Goal: Navigation & Orientation: Find specific page/section

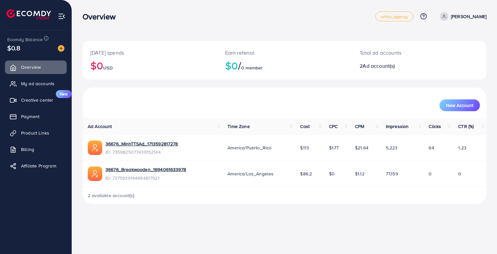
click at [189, 236] on div "Overview white_agency Help Center Contact Support Plans and Pricing Term and po…" at bounding box center [248, 127] width 497 height 254
click at [39, 85] on span "My ad accounts" at bounding box center [40, 83] width 34 height 7
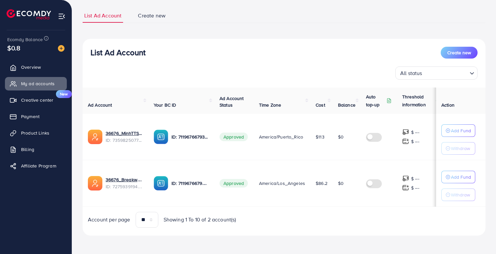
scroll to position [0, 10]
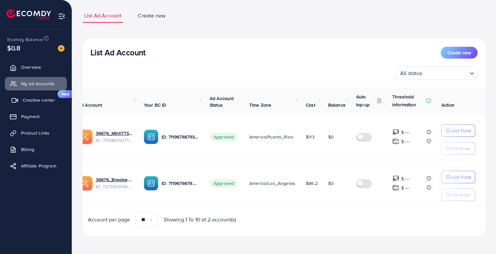
click at [47, 99] on span "Creative center" at bounding box center [39, 100] width 32 height 7
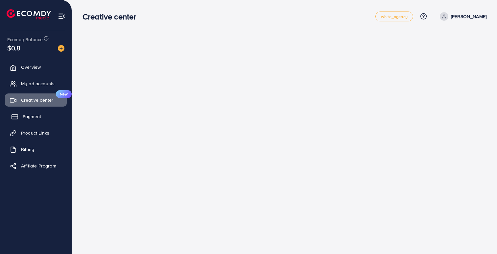
click at [31, 117] on span "Payment" at bounding box center [32, 116] width 18 height 7
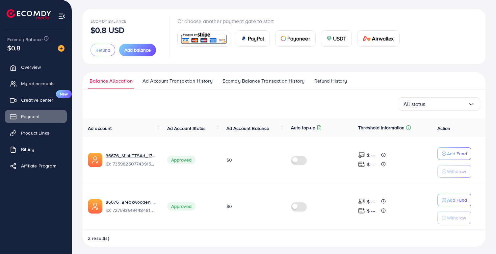
scroll to position [35, 0]
